Goal: Transaction & Acquisition: Download file/media

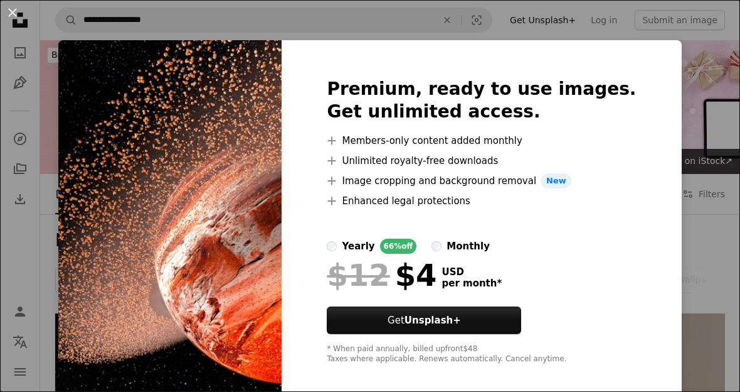
scroll to position [248, 0]
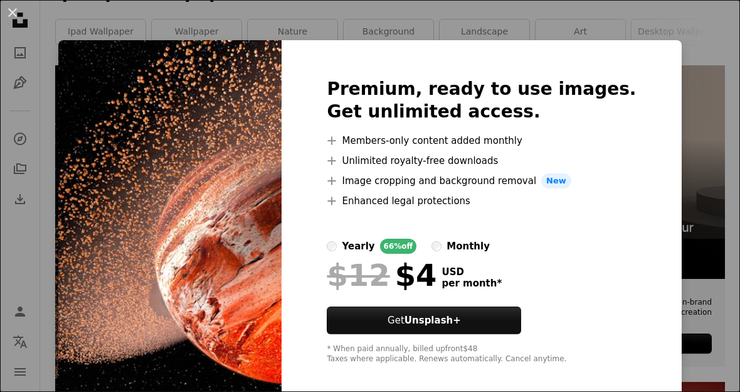
click at [675, 45] on div "An X shape Premium, ready to use images. Get unlimited access. A plus sign Memb…" at bounding box center [370, 196] width 740 height 392
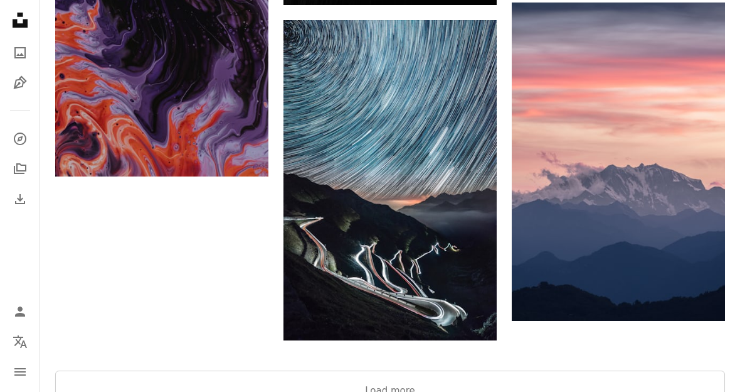
scroll to position [2154, 0]
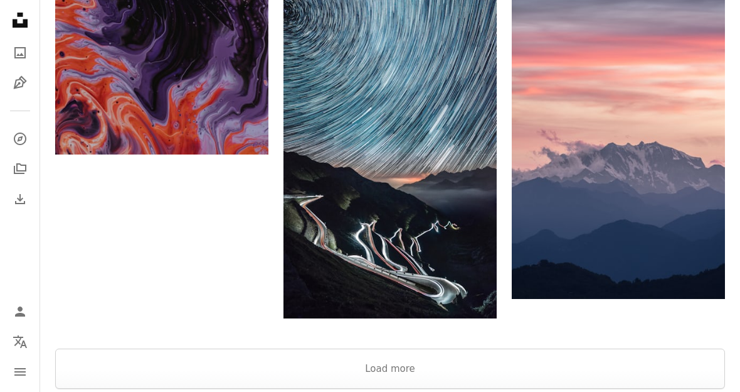
click at [621, 343] on div at bounding box center [390, 333] width 700 height 30
click at [620, 343] on div at bounding box center [390, 333] width 700 height 30
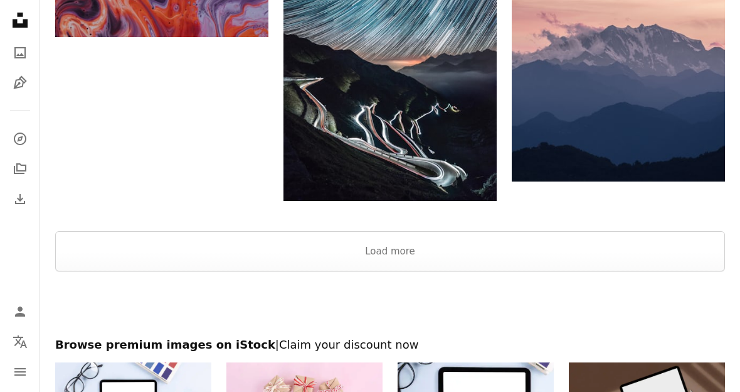
click at [665, 268] on button "Load more" at bounding box center [390, 251] width 670 height 40
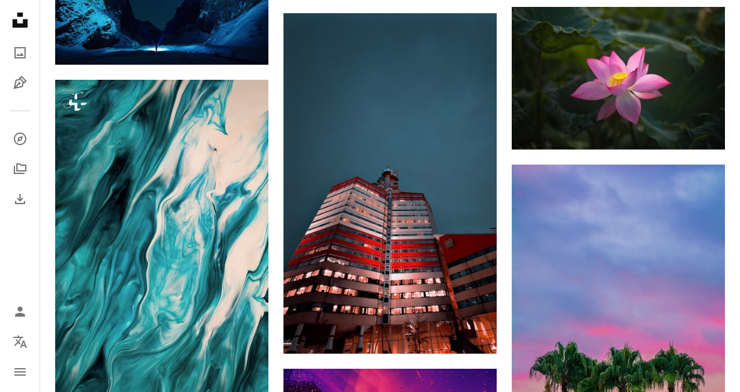
scroll to position [8937, 0]
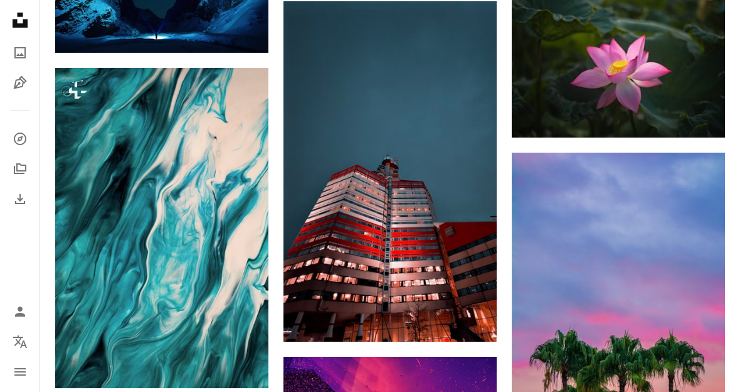
click at [474, 323] on icon "Arrow pointing down" at bounding box center [472, 318] width 10 height 15
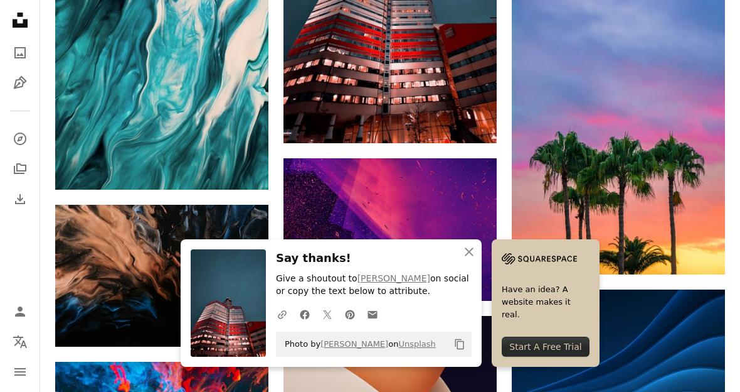
scroll to position [9139, 0]
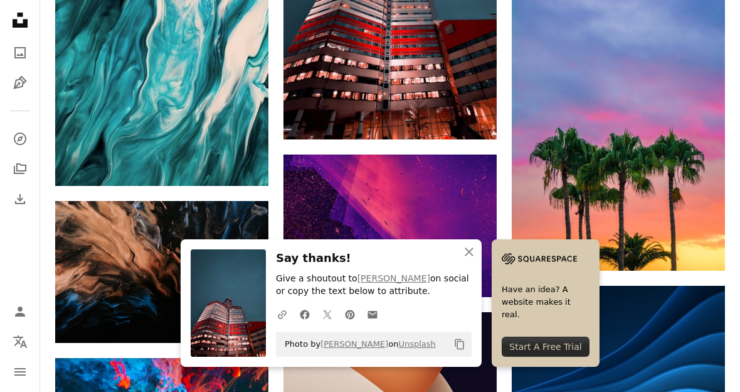
click at [472, 256] on icon "button" at bounding box center [469, 251] width 9 height 9
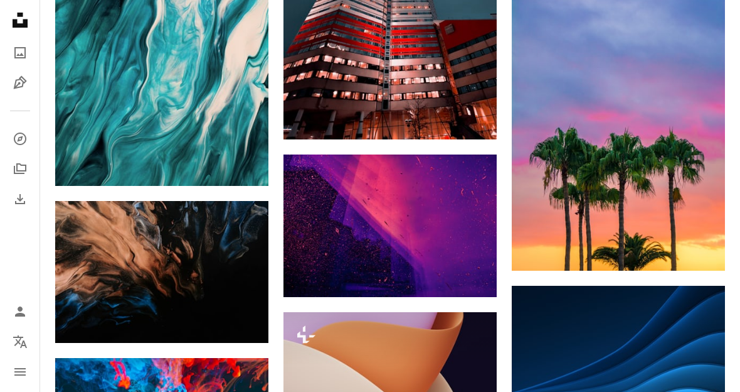
click at [466, 228] on img at bounding box center [390, 225] width 213 height 142
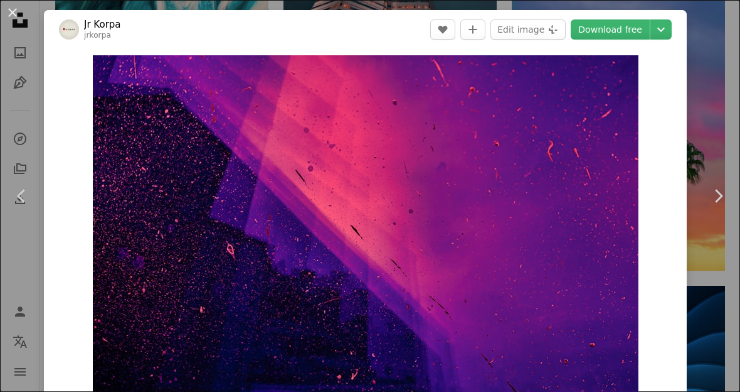
click at [36, 82] on div "An X shape Chevron left Chevron right Jr Korpa jrkorpa A heart A plus sign Edit…" at bounding box center [370, 196] width 740 height 392
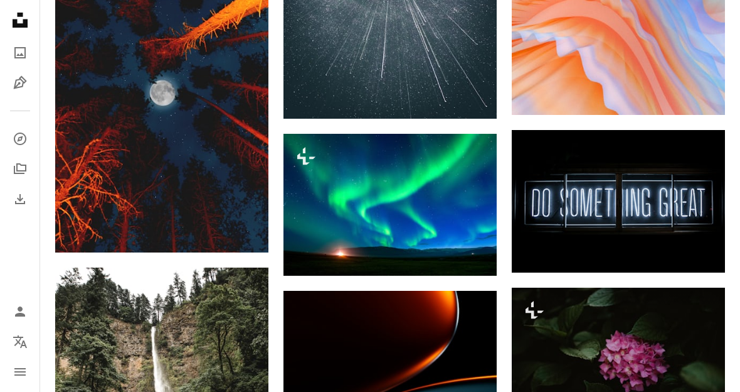
scroll to position [12987, 0]
